Goal: Information Seeking & Learning: Learn about a topic

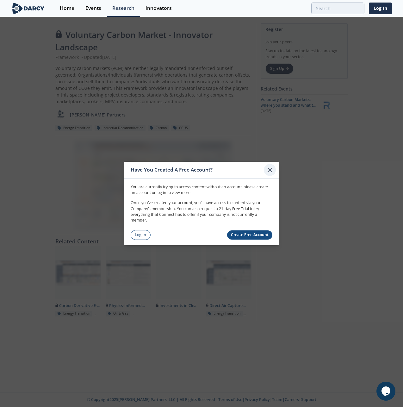
click at [269, 168] on icon at bounding box center [270, 170] width 8 height 8
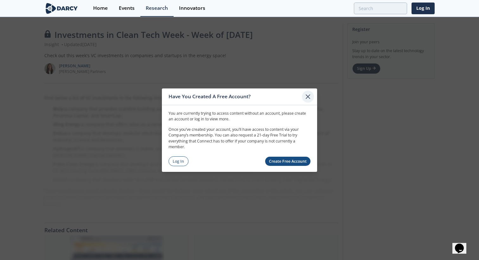
click at [308, 98] on icon at bounding box center [308, 97] width 8 height 8
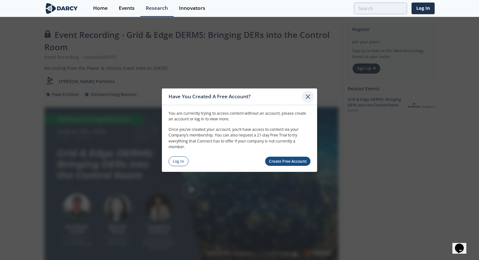
click at [310, 96] on icon at bounding box center [308, 97] width 8 height 8
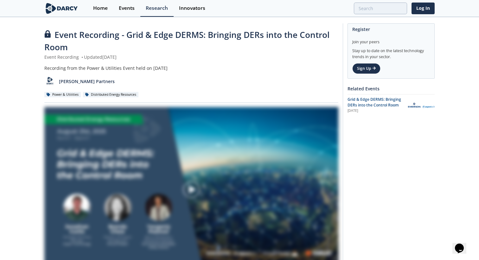
click at [190, 187] on img at bounding box center [191, 190] width 18 height 18
click at [189, 191] on img at bounding box center [191, 190] width 18 height 18
click at [175, 187] on div at bounding box center [191, 189] width 71 height 35
drag, startPoint x: 189, startPoint y: 188, endPoint x: 192, endPoint y: 192, distance: 4.7
click at [189, 188] on img at bounding box center [191, 190] width 18 height 18
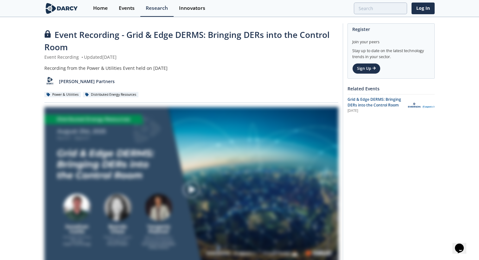
click at [191, 191] on img at bounding box center [191, 190] width 18 height 18
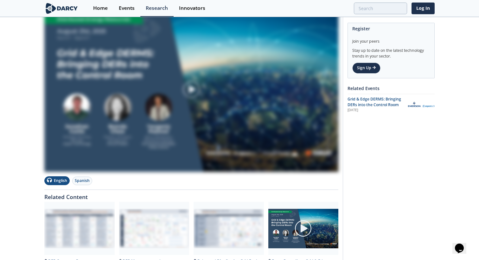
scroll to position [70, 0]
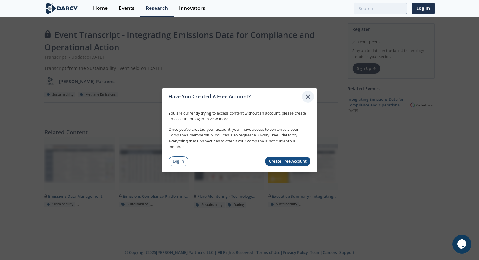
click at [307, 99] on icon at bounding box center [308, 97] width 8 height 8
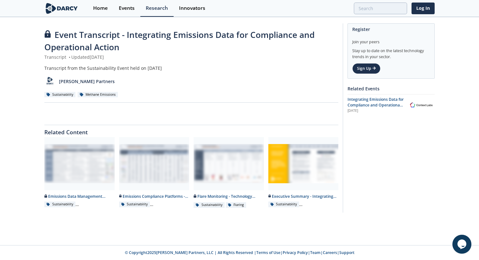
click at [196, 112] on div at bounding box center [191, 113] width 294 height 13
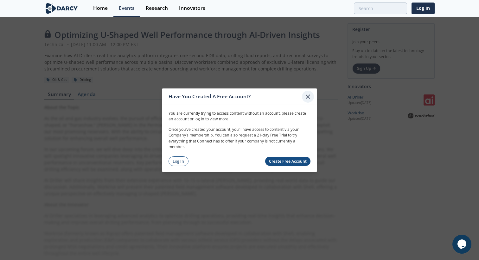
click at [310, 96] on icon at bounding box center [308, 97] width 8 height 8
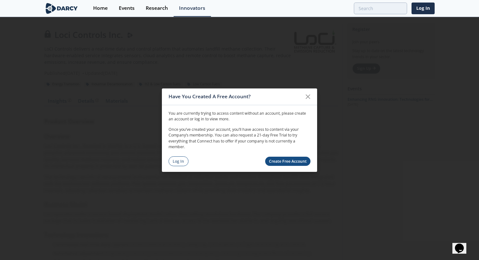
click at [306, 96] on icon at bounding box center [308, 97] width 8 height 8
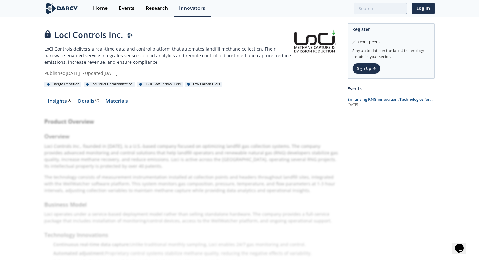
drag, startPoint x: 173, startPoint y: 148, endPoint x: 237, endPoint y: 200, distance: 82.8
click at [237, 201] on div "Product Overview Overview Loci Controls Inc., founded in 2013, is a U.S.-based …" at bounding box center [191, 254] width 294 height 287
drag, startPoint x: 202, startPoint y: 180, endPoint x: 287, endPoint y: 160, distance: 88.0
click at [258, 204] on div "Product Overview Overview Loci Controls Inc., founded in 2013, is a U.S.-based …" at bounding box center [191, 254] width 294 height 287
